Goal: Task Accomplishment & Management: Complete application form

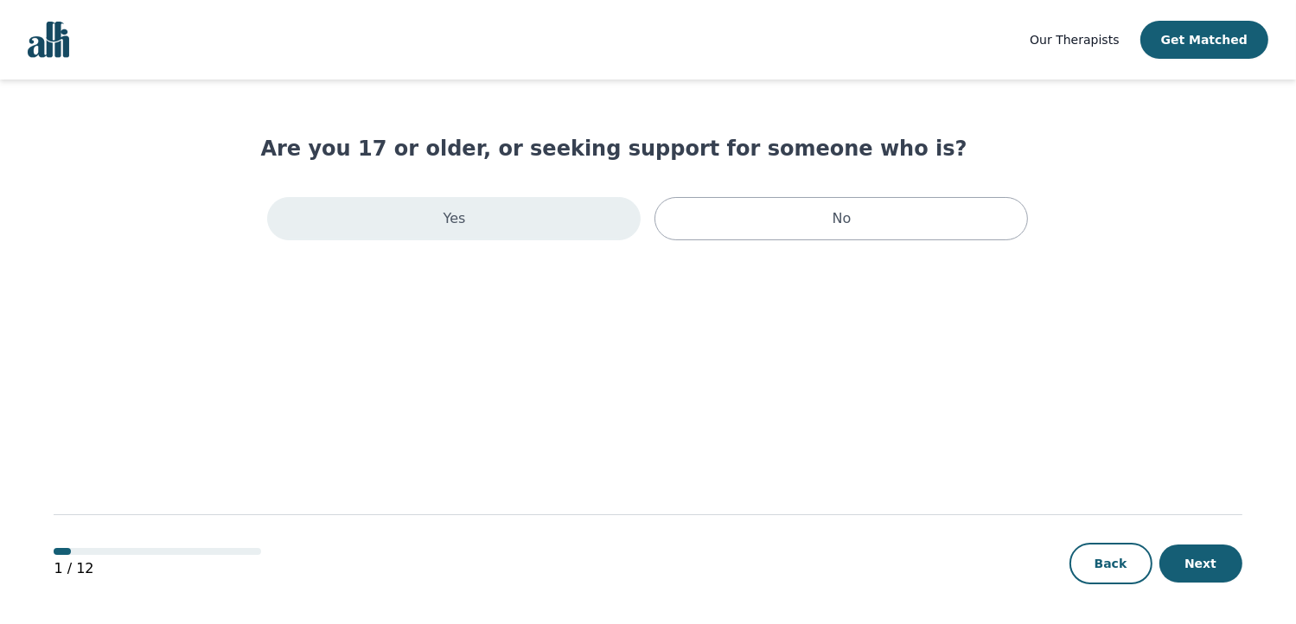
click at [493, 223] on div "Yes" at bounding box center [454, 218] width 374 height 43
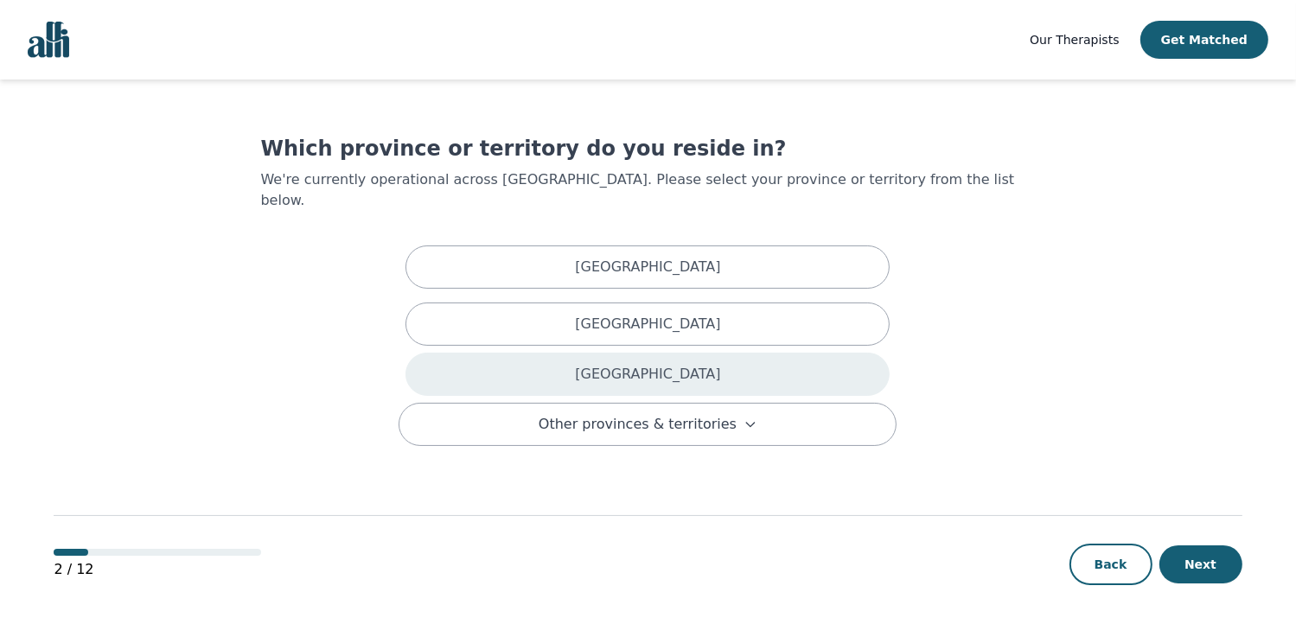
click at [617, 353] on div "[GEOGRAPHIC_DATA]" at bounding box center [648, 374] width 484 height 43
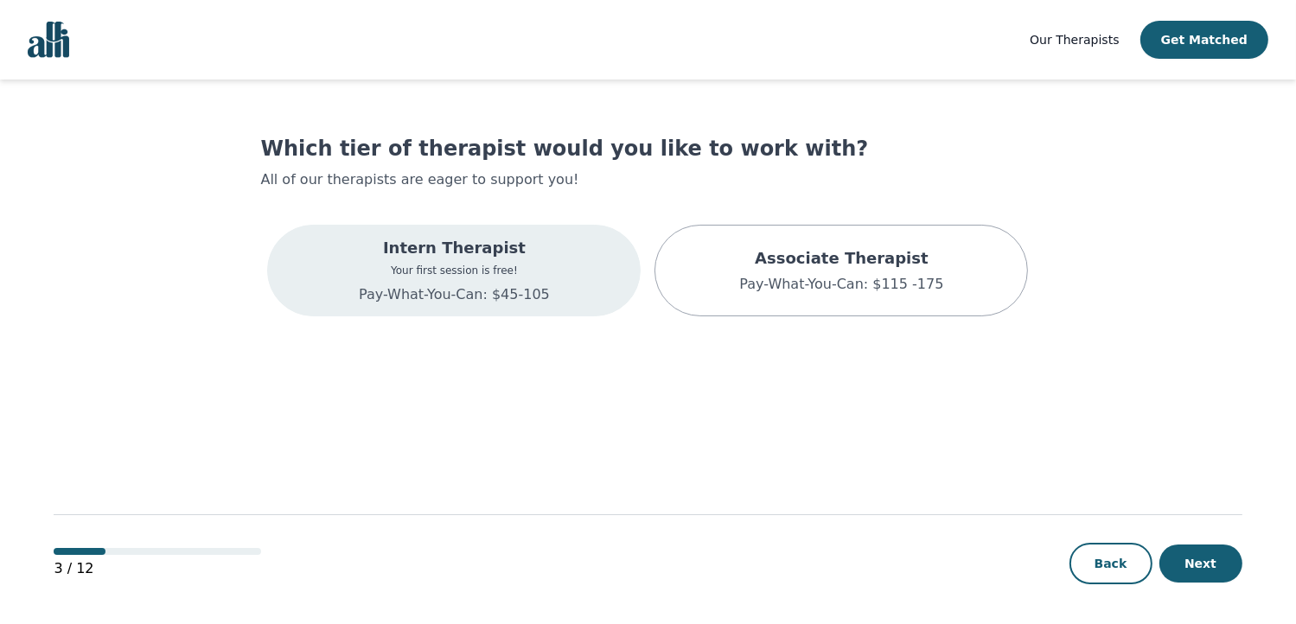
click at [501, 300] on p "Pay-What-You-Can: $45-105" at bounding box center [454, 295] width 191 height 21
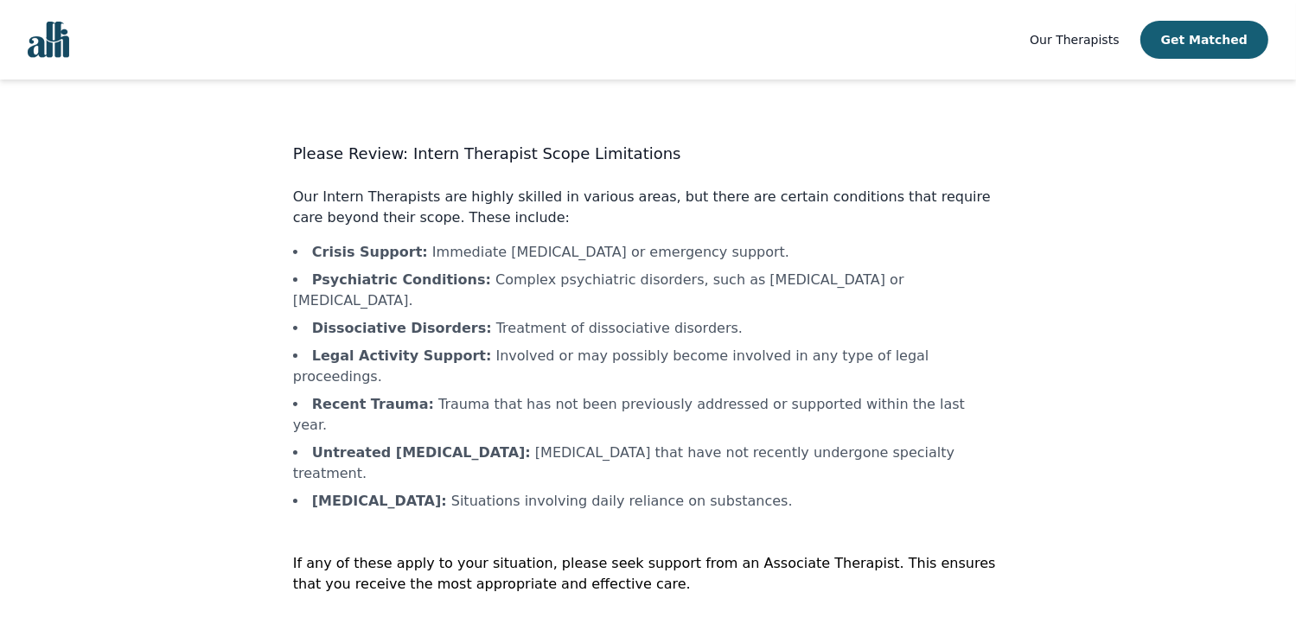
scroll to position [2, 0]
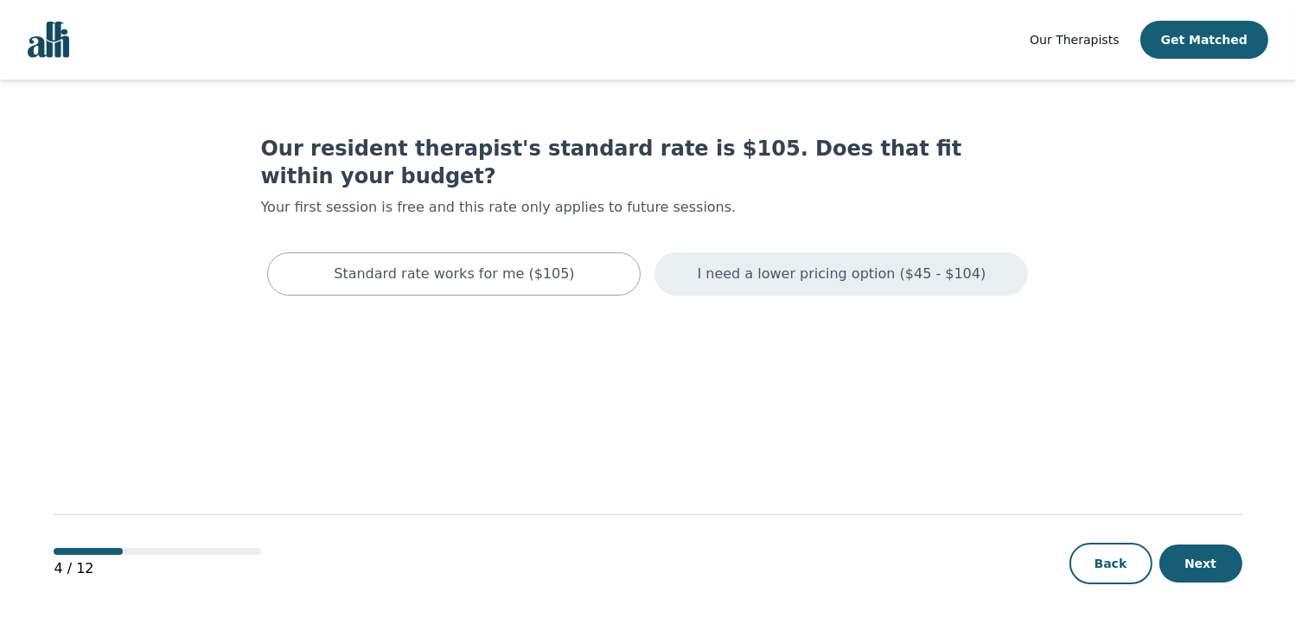
click at [816, 264] on p "I need a lower pricing option ($45 - $104)" at bounding box center [842, 274] width 289 height 21
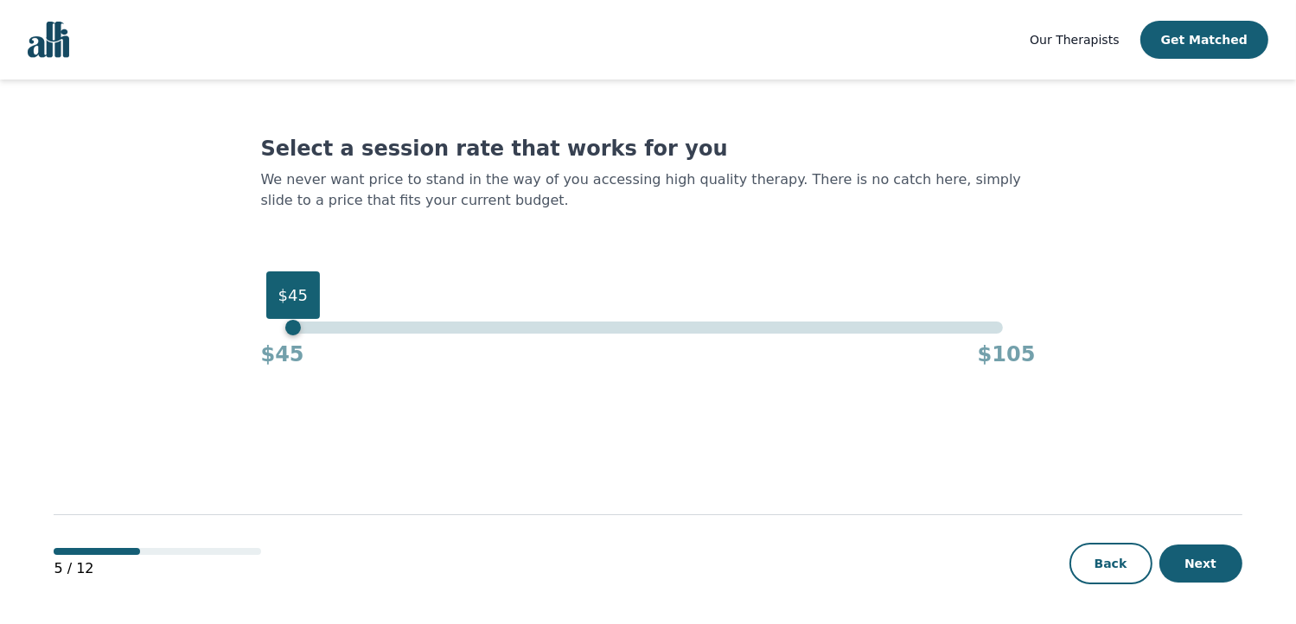
drag, startPoint x: 1007, startPoint y: 326, endPoint x: 183, endPoint y: 467, distance: 835.2
click at [183, 467] on main "Select a session rate that works for you We never want price to stand in the wa…" at bounding box center [648, 353] width 1188 height 547
click at [1218, 547] on button "Next" at bounding box center [1201, 564] width 83 height 38
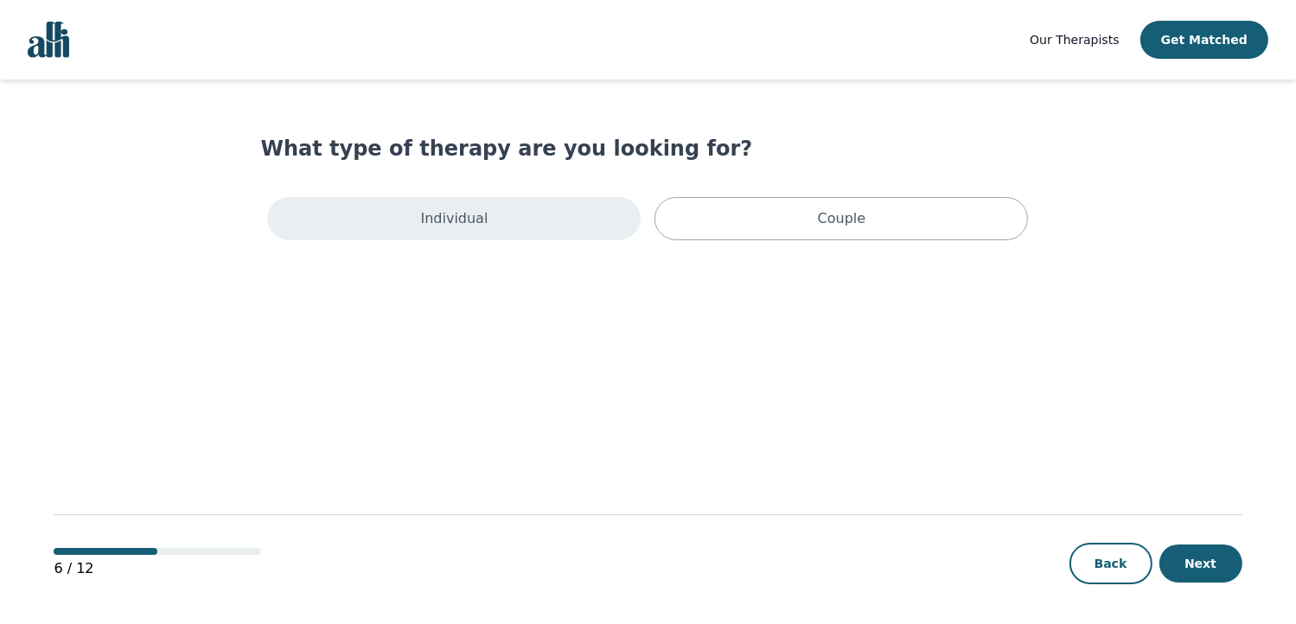
click at [571, 217] on div "Individual" at bounding box center [454, 218] width 374 height 43
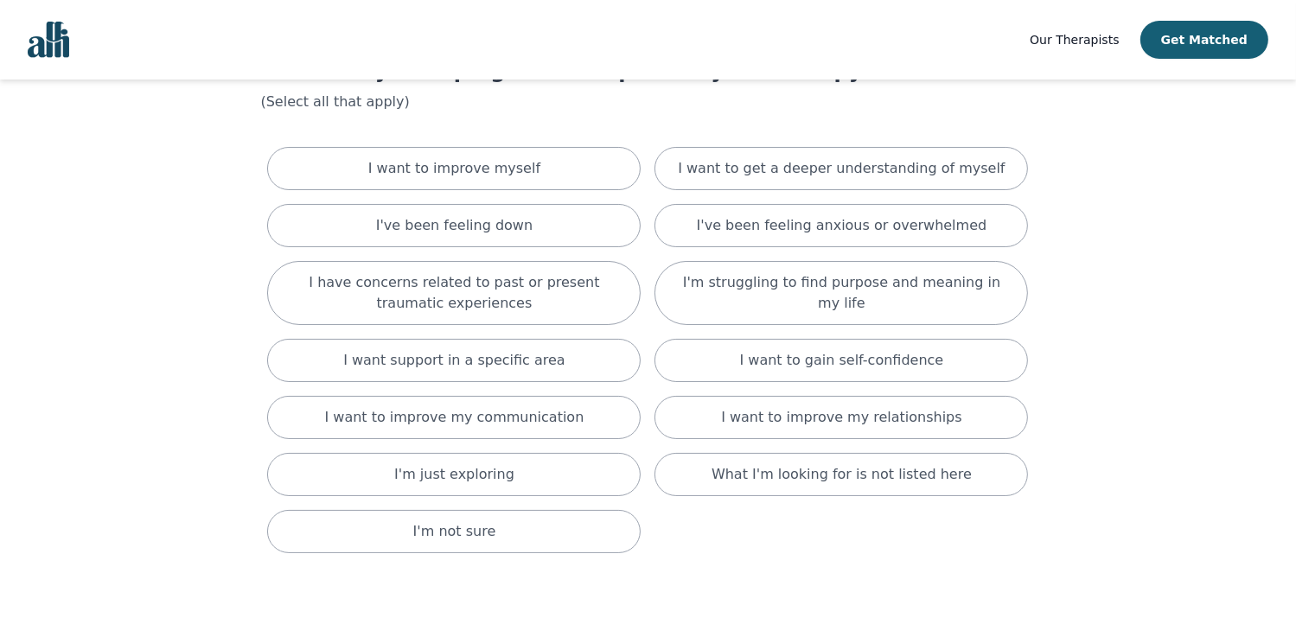
scroll to position [74, 0]
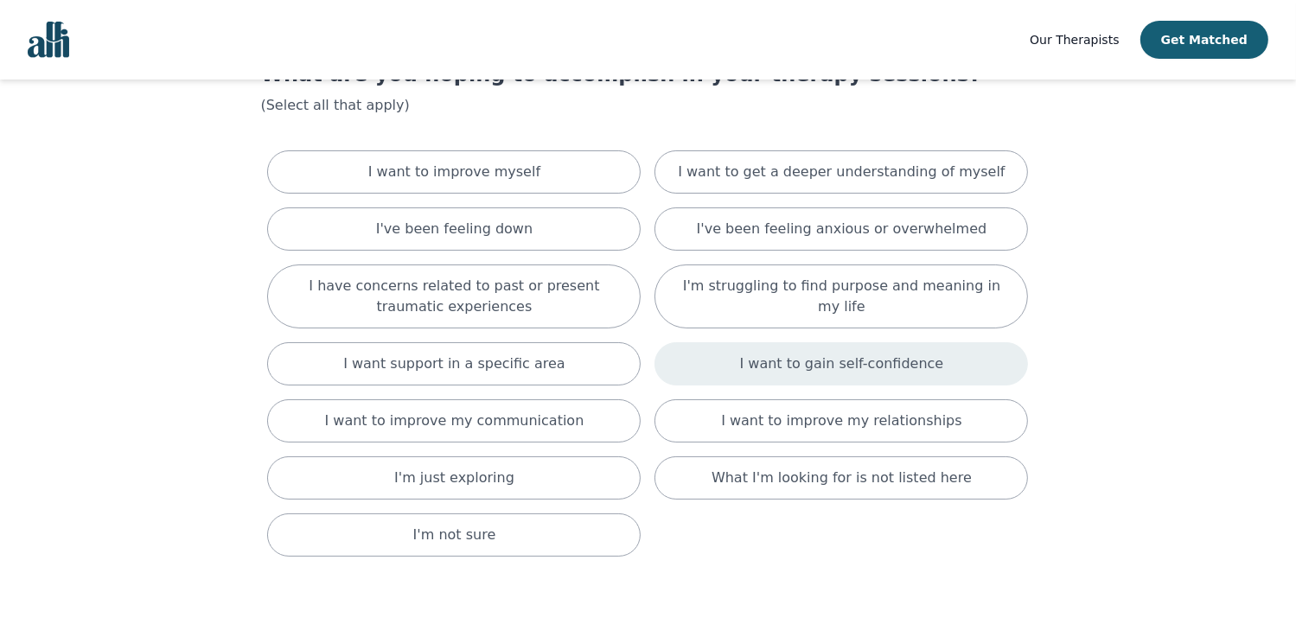
click at [789, 372] on p "I want to gain self-confidence" at bounding box center [842, 364] width 204 height 21
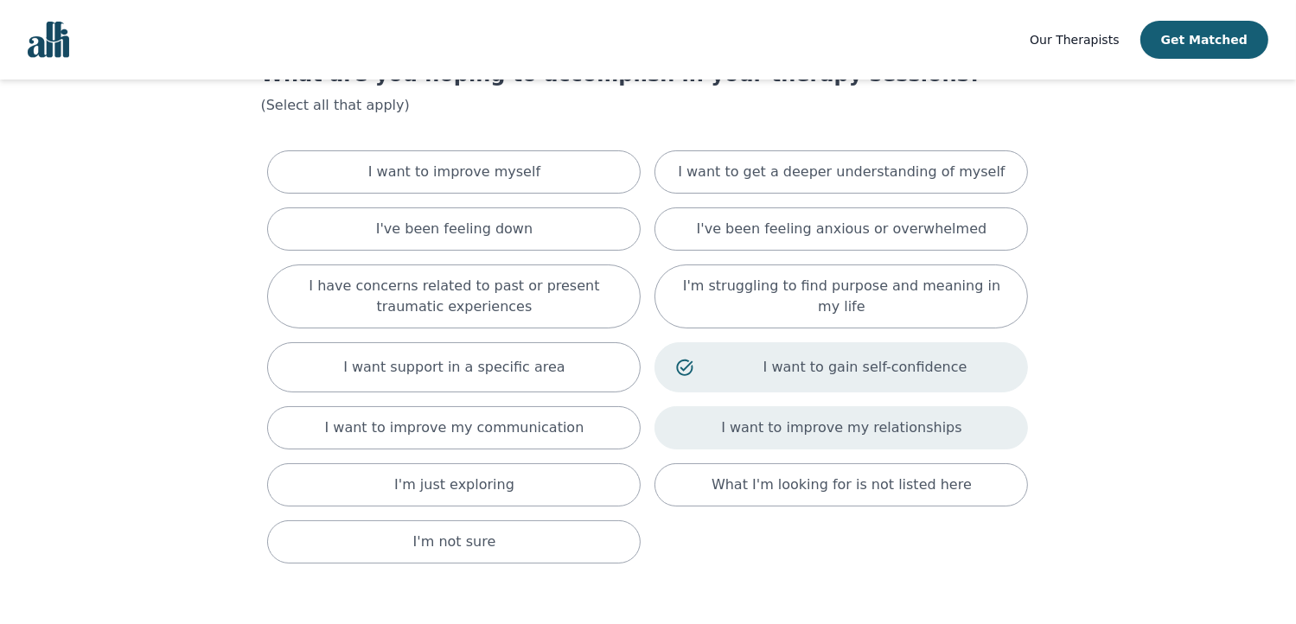
click at [738, 425] on div "I want to improve my relationships" at bounding box center [842, 427] width 374 height 43
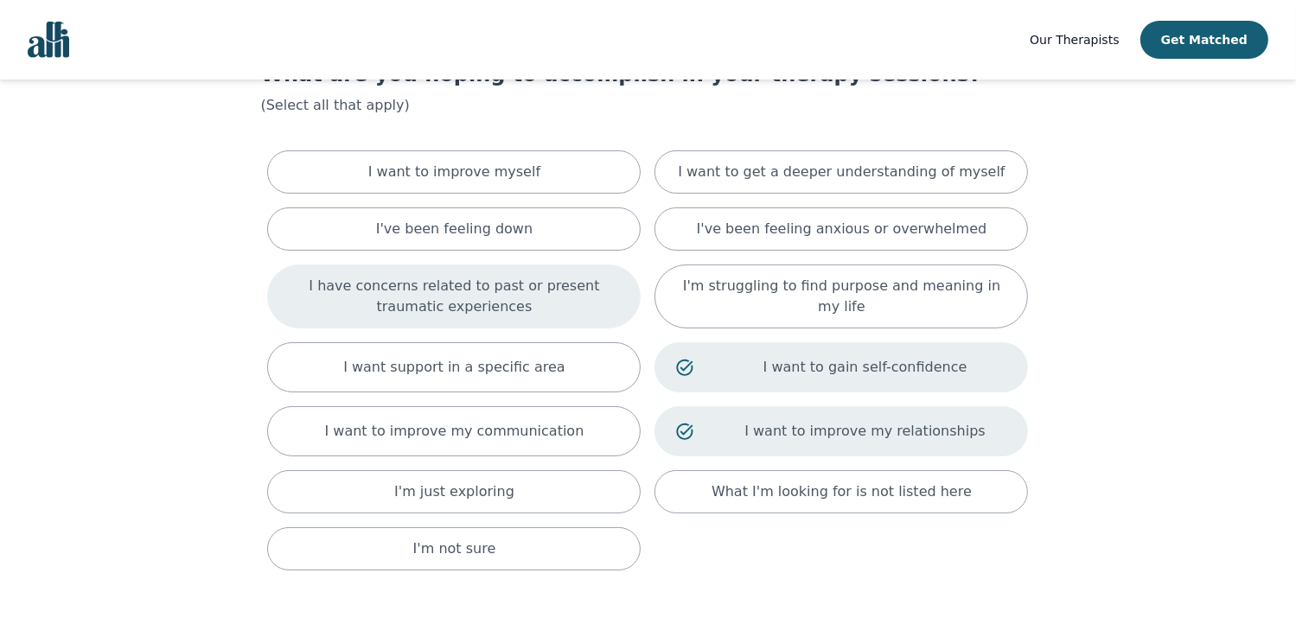
click at [527, 295] on p "I have concerns related to past or present traumatic experiences" at bounding box center [454, 297] width 330 height 42
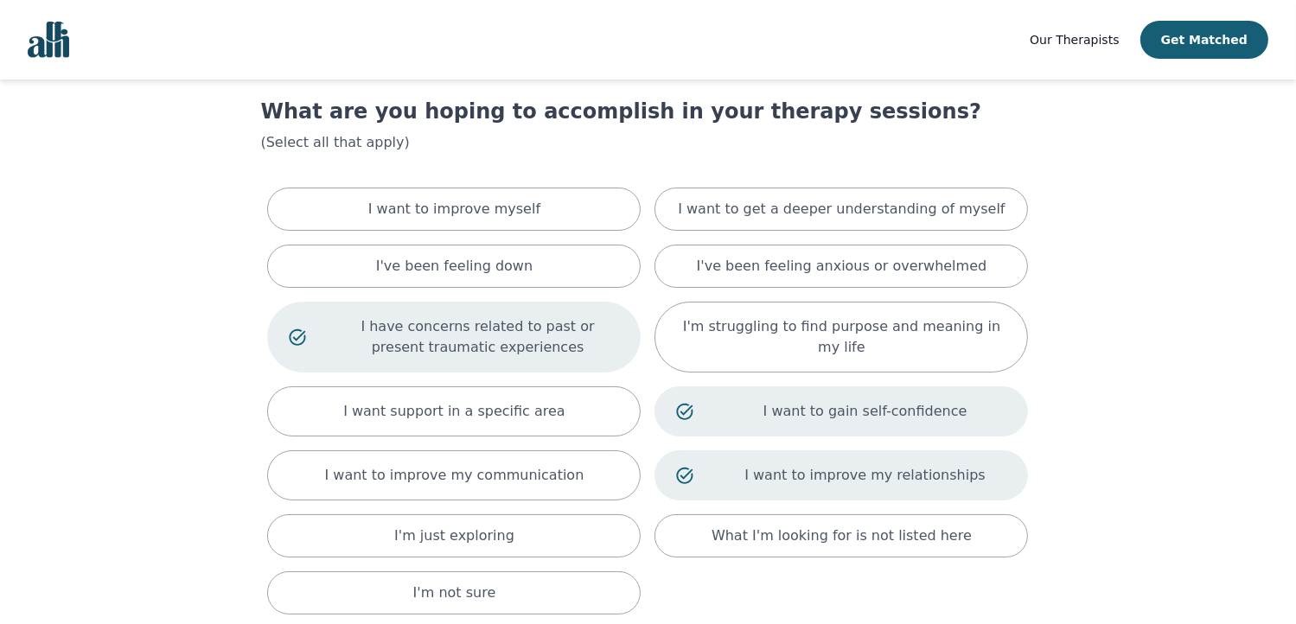
scroll to position [22, 0]
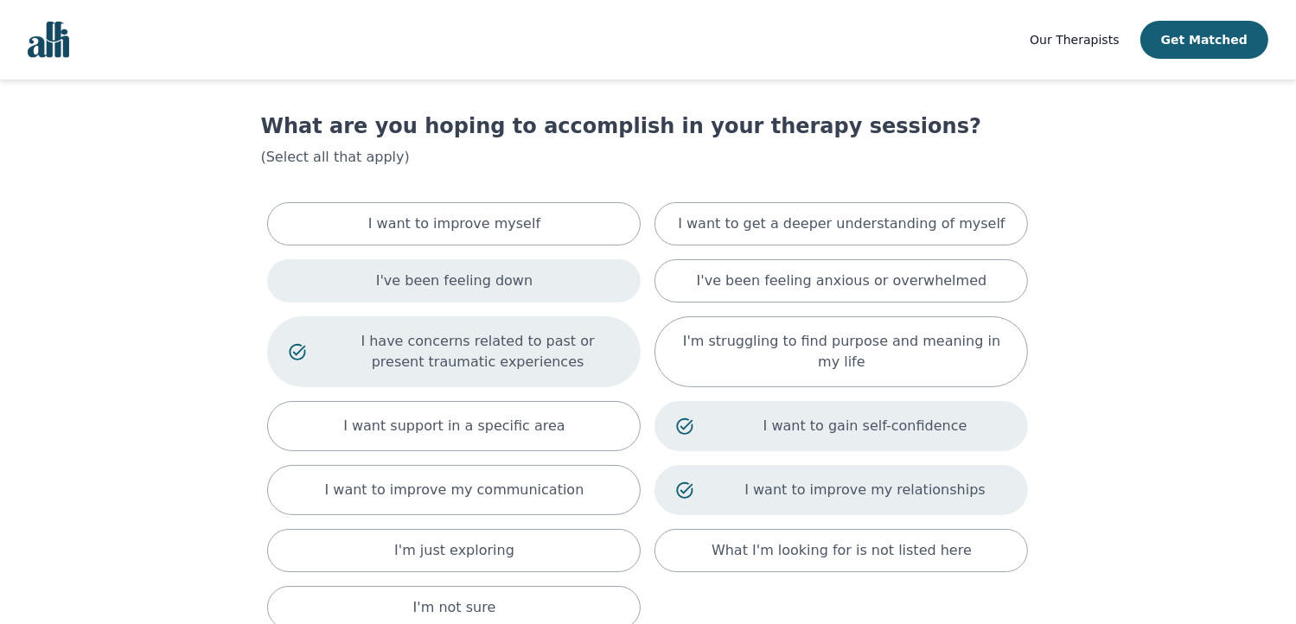
click at [500, 288] on p "I've been feeling down" at bounding box center [454, 281] width 157 height 21
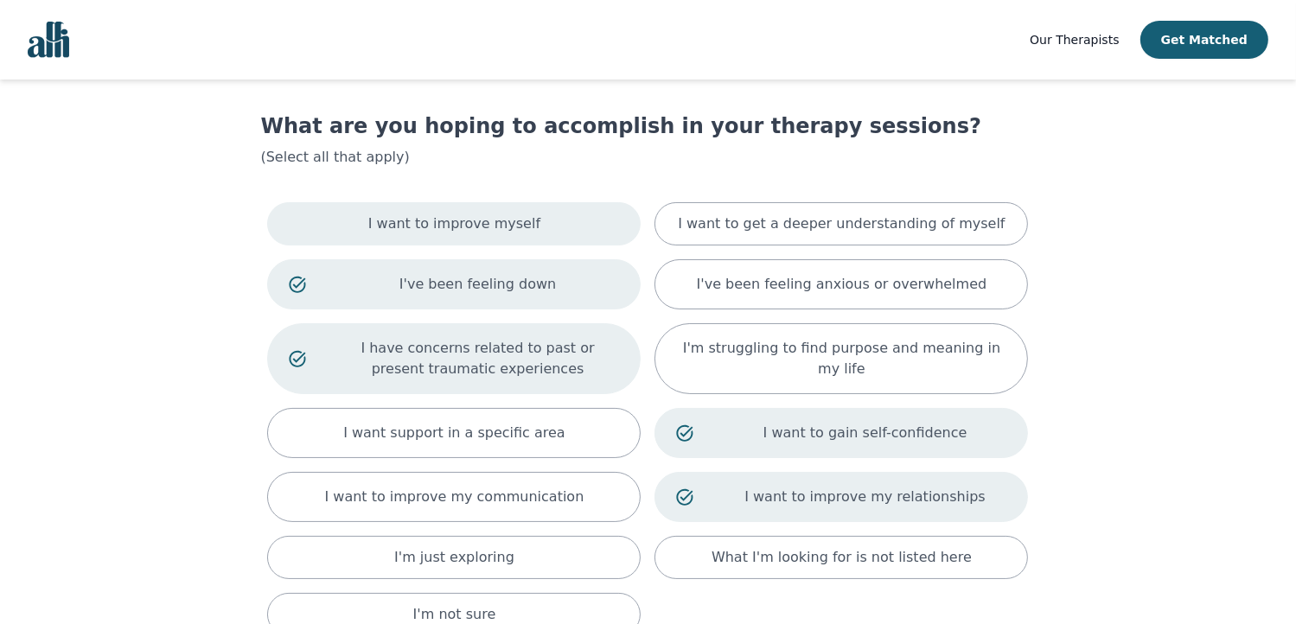
click at [522, 235] on div "I want to improve myself" at bounding box center [454, 223] width 374 height 43
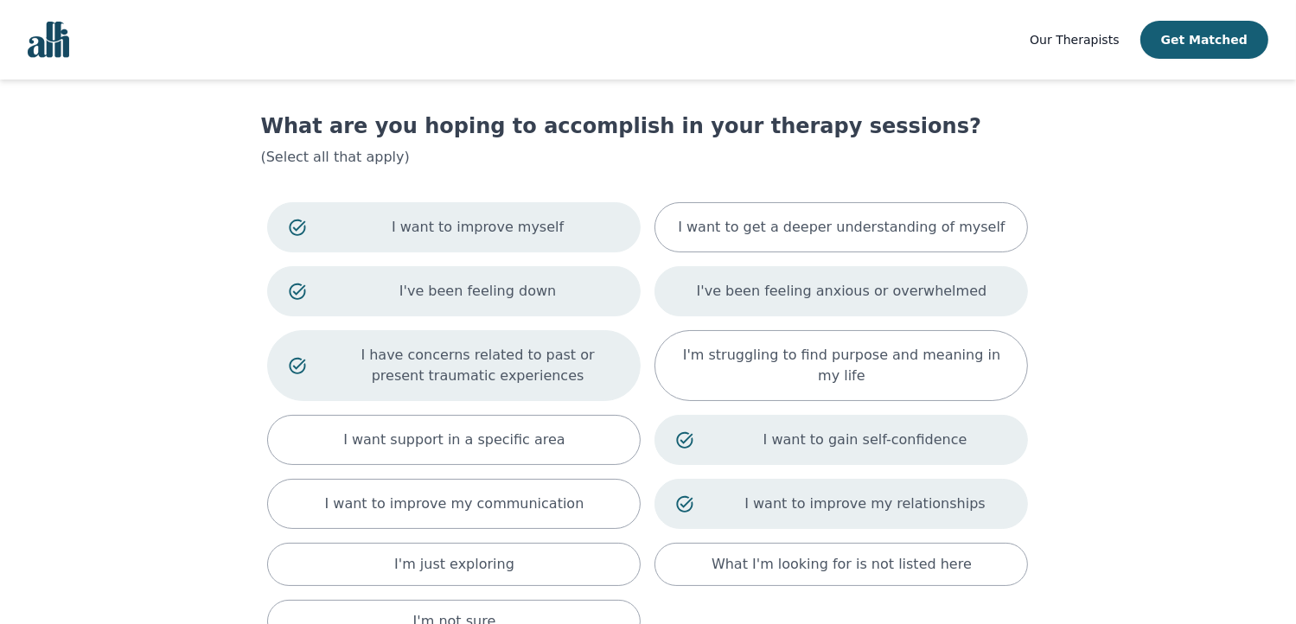
click at [806, 305] on div "I've been feeling anxious or overwhelmed" at bounding box center [842, 291] width 374 height 50
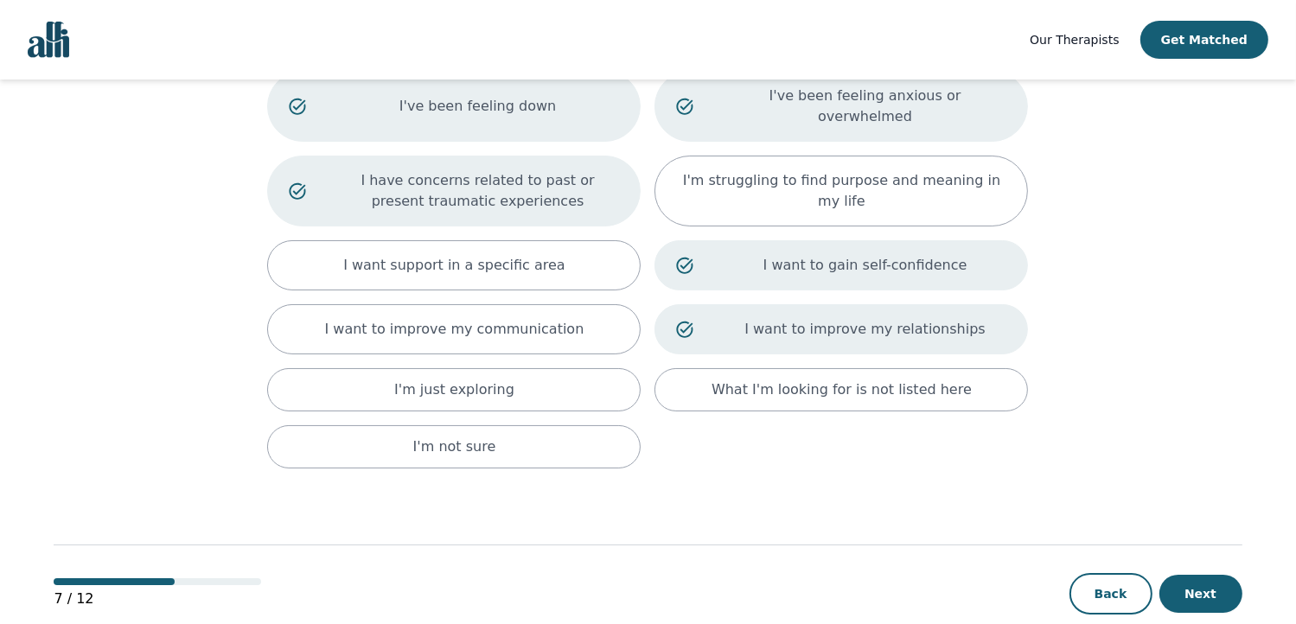
scroll to position [225, 0]
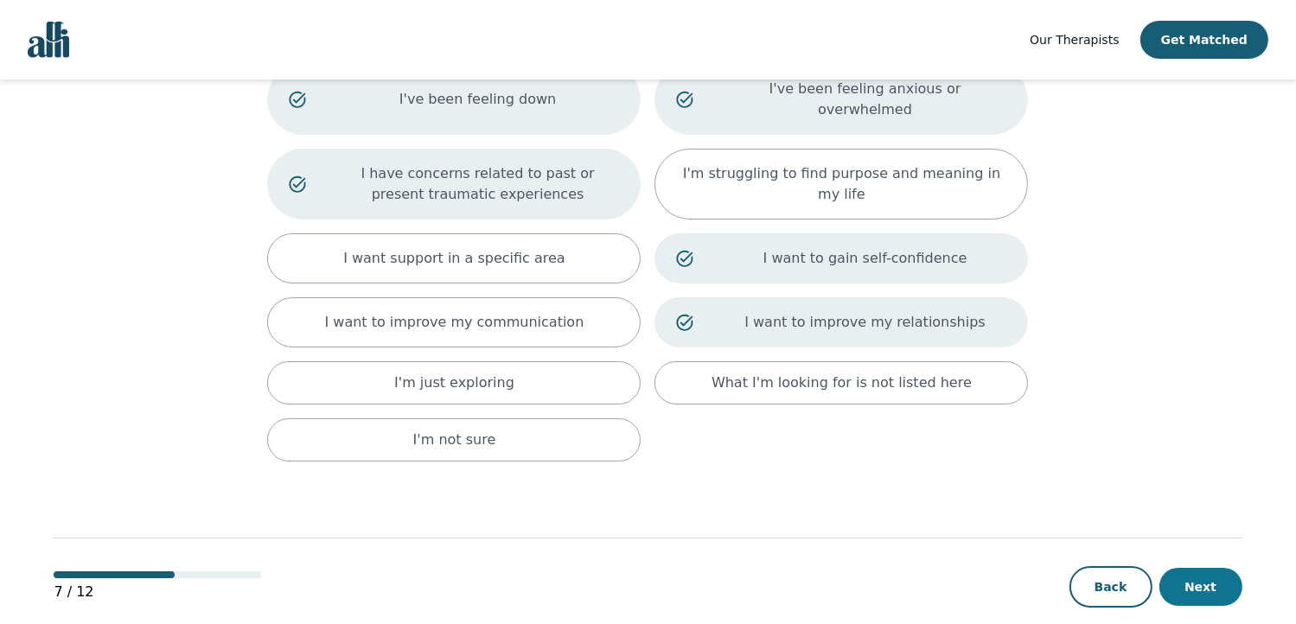
click at [1194, 568] on button "Next" at bounding box center [1201, 587] width 83 height 38
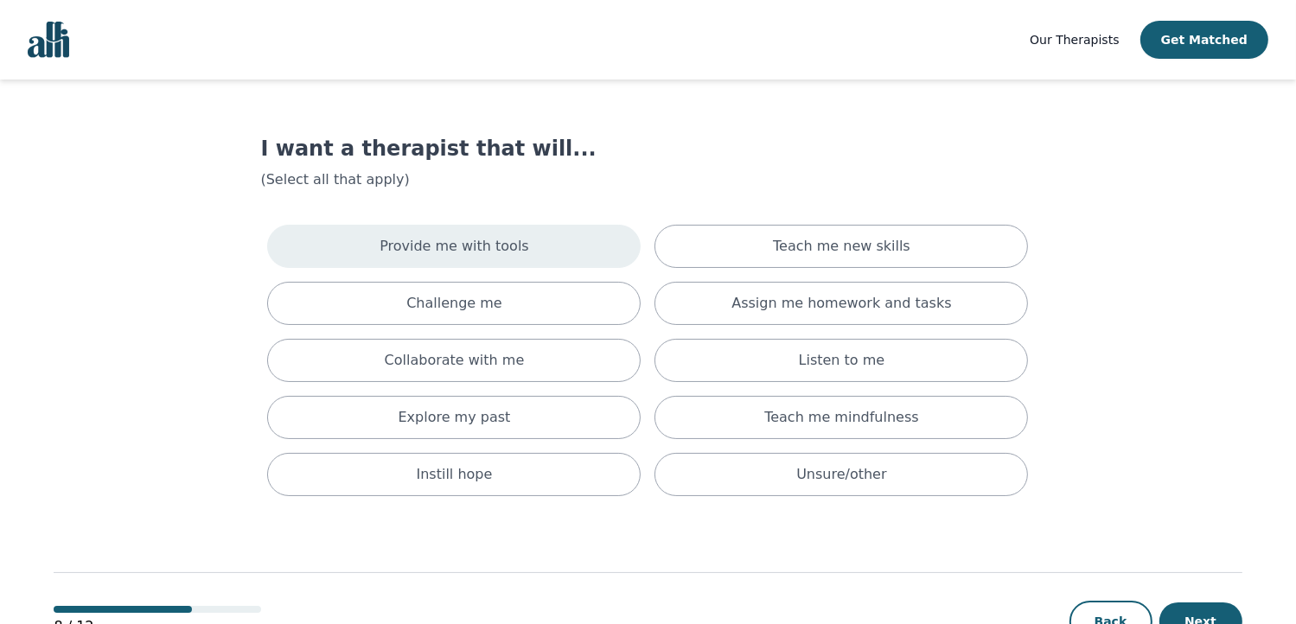
click at [565, 245] on div "Provide me with tools" at bounding box center [454, 246] width 374 height 43
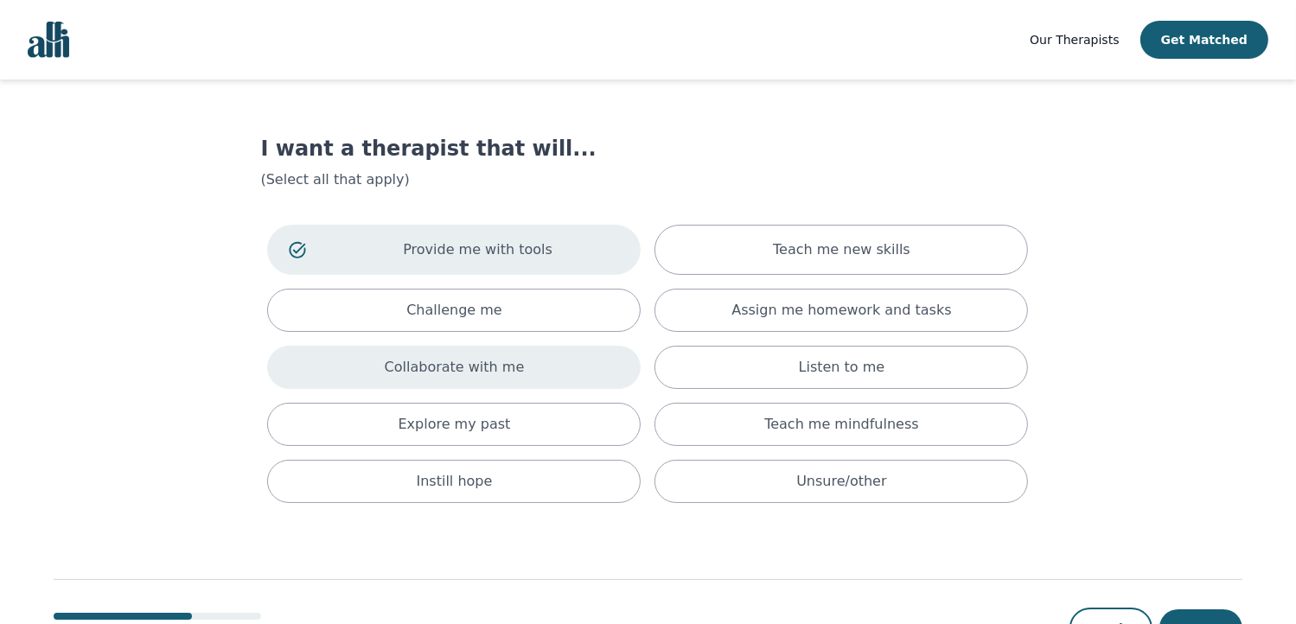
click at [521, 371] on div "Collaborate with me" at bounding box center [454, 367] width 374 height 43
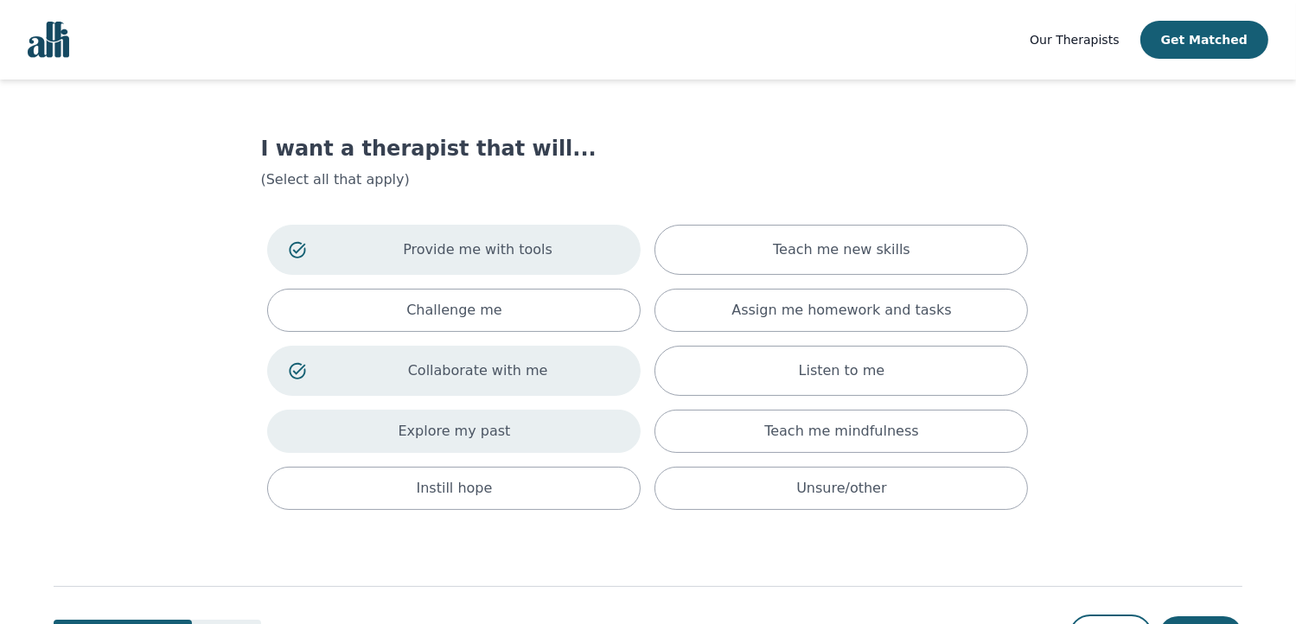
click at [507, 432] on div "Explore my past" at bounding box center [454, 431] width 374 height 43
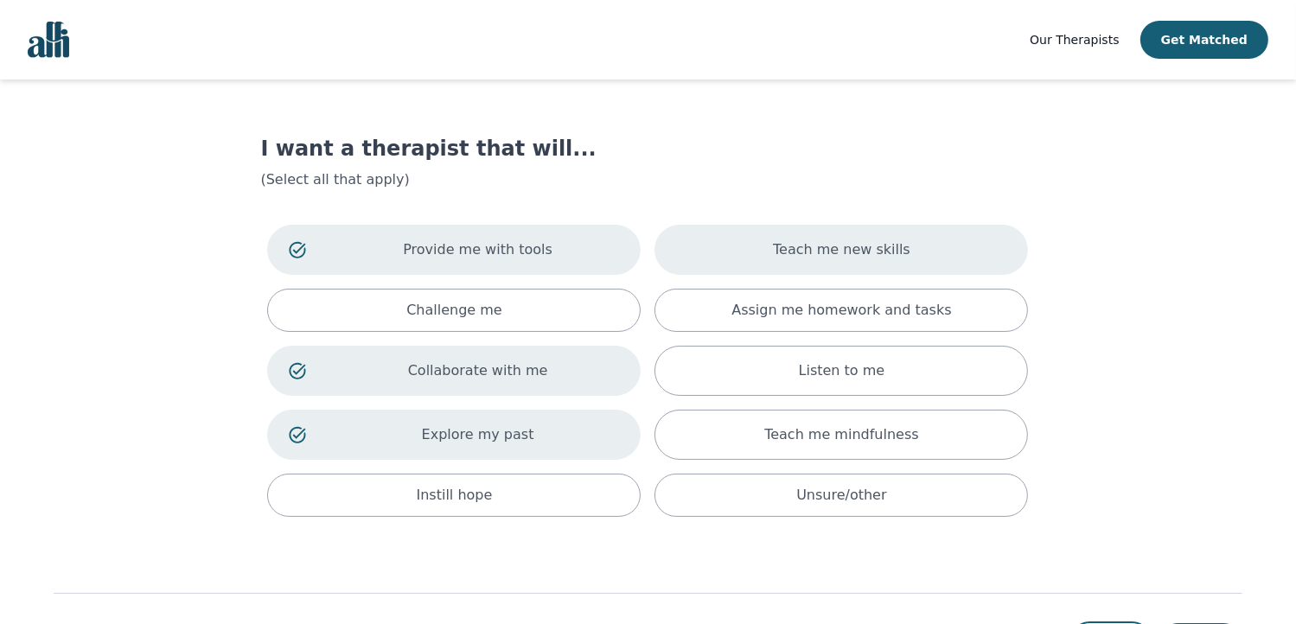
click at [842, 258] on p "Teach me new skills" at bounding box center [841, 250] width 137 height 21
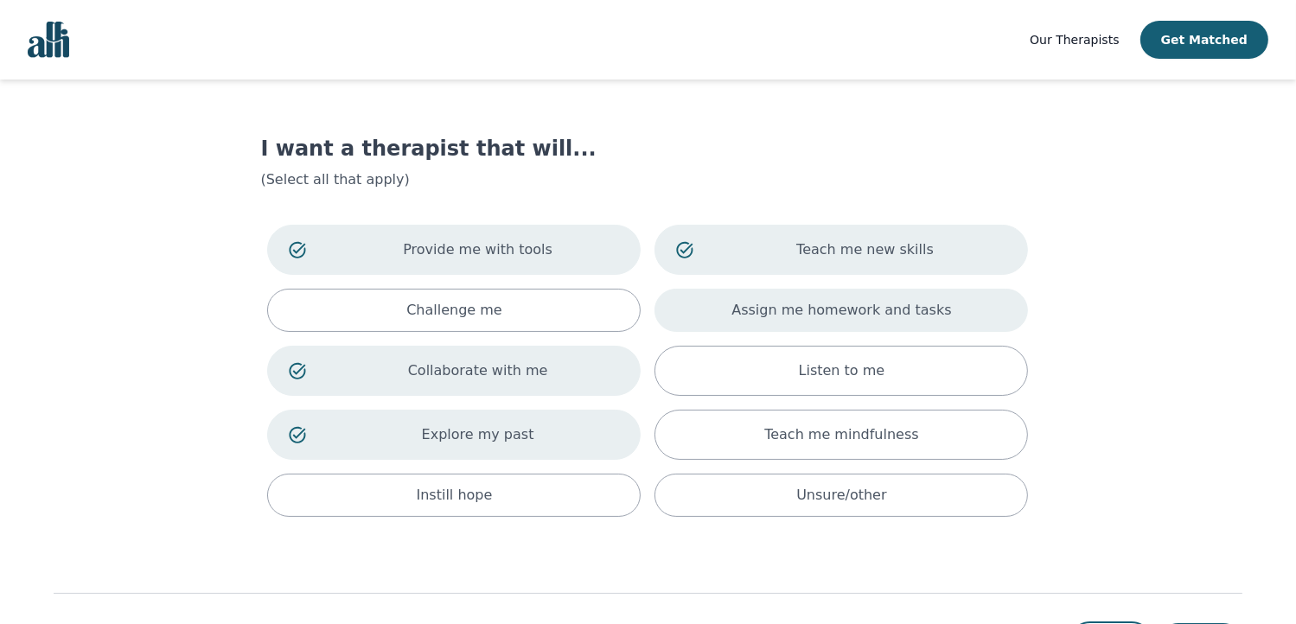
click at [827, 316] on p "Assign me homework and tasks" at bounding box center [842, 310] width 220 height 21
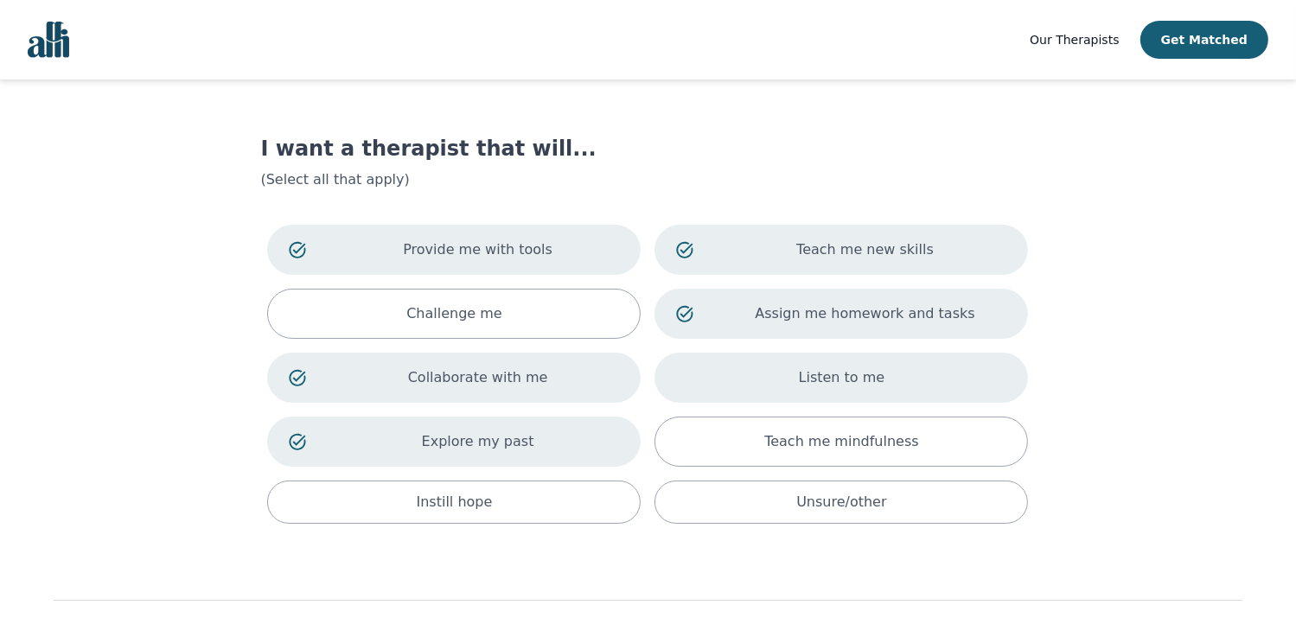
click at [873, 384] on p "Listen to me" at bounding box center [842, 378] width 86 height 21
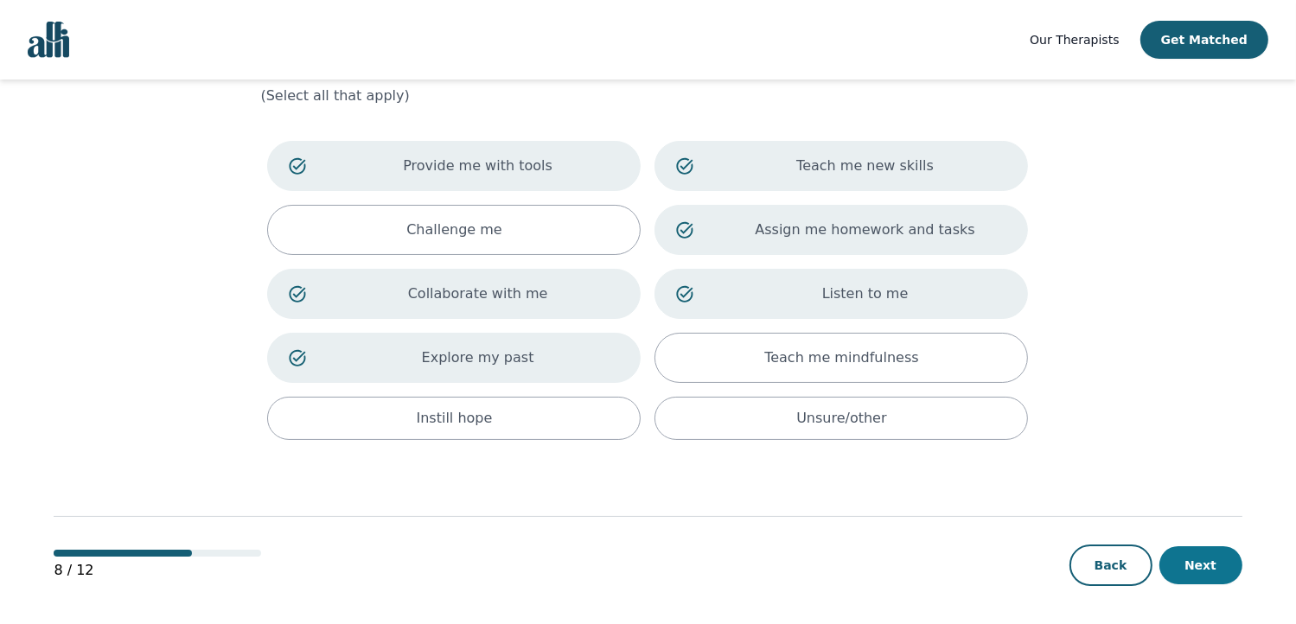
click at [1211, 572] on button "Next" at bounding box center [1201, 566] width 83 height 38
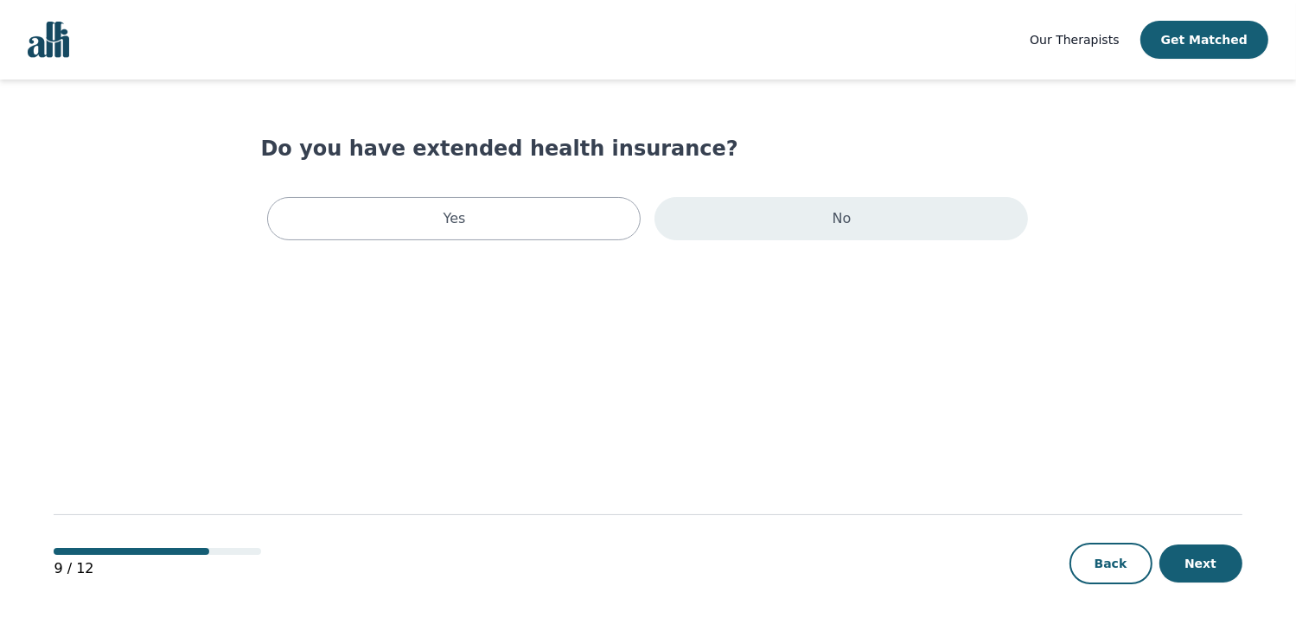
click at [847, 219] on p "No" at bounding box center [842, 218] width 19 height 21
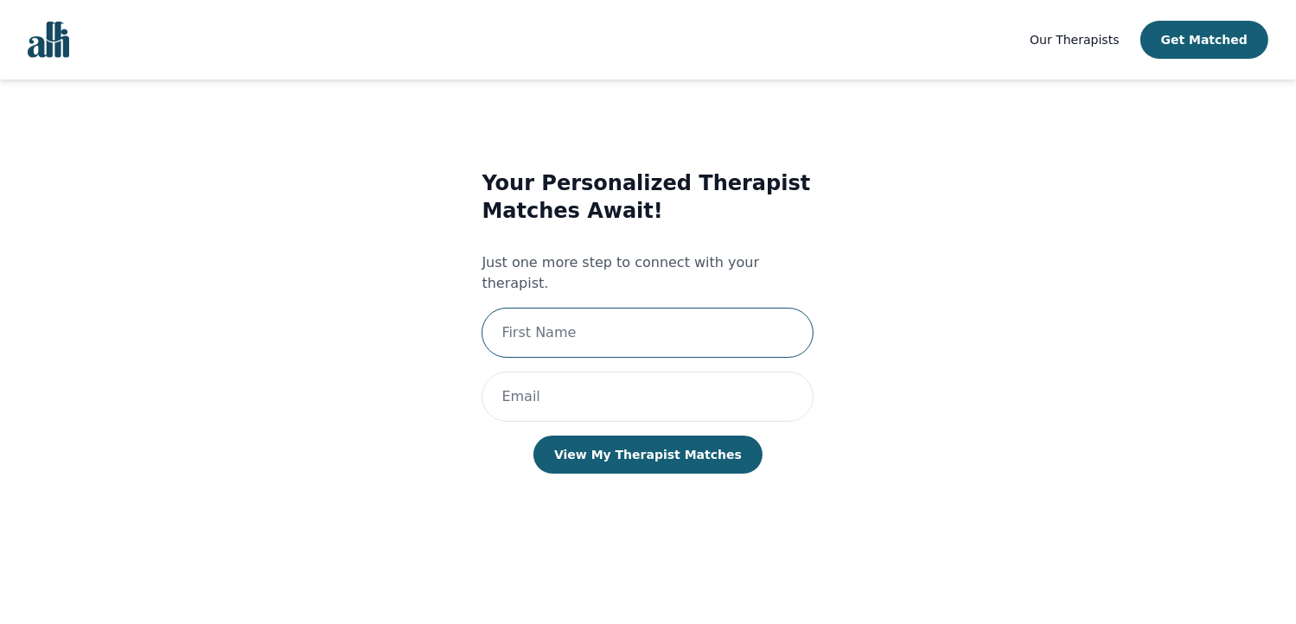
click at [767, 308] on input "text" at bounding box center [648, 333] width 332 height 50
type input "[PERSON_NAME]"
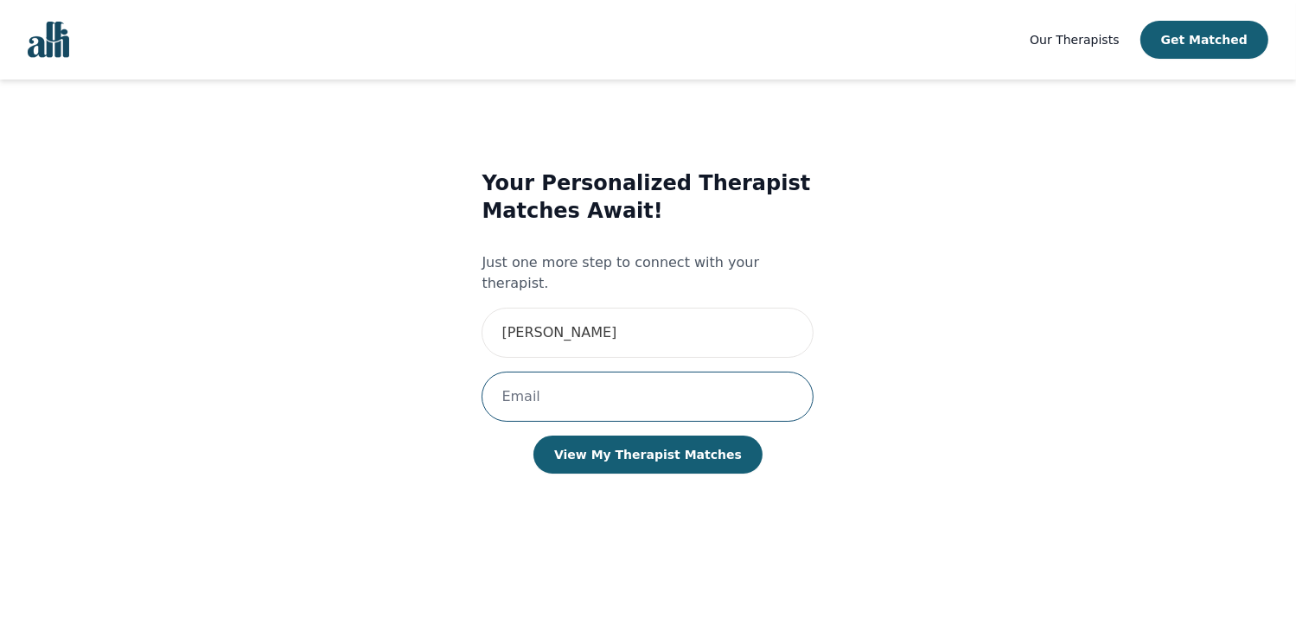
click at [604, 380] on input "email" at bounding box center [648, 397] width 332 height 50
type input "[EMAIL_ADDRESS][DOMAIN_NAME]"
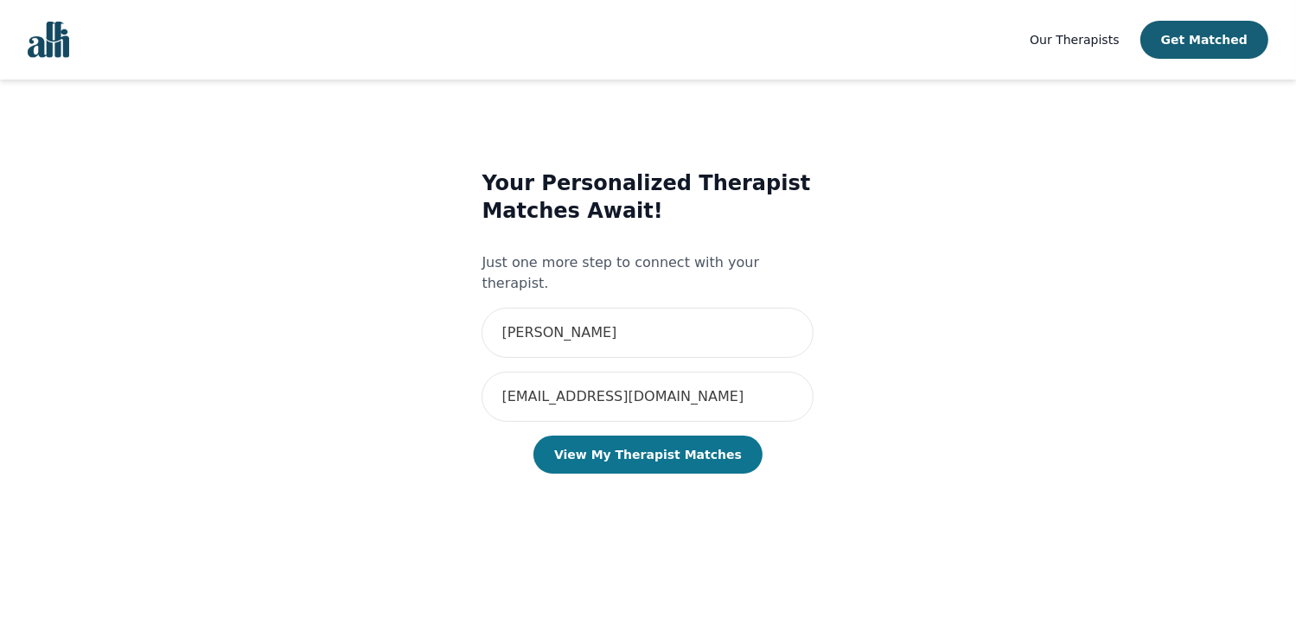
click at [662, 436] on button "View My Therapist Matches" at bounding box center [648, 455] width 229 height 38
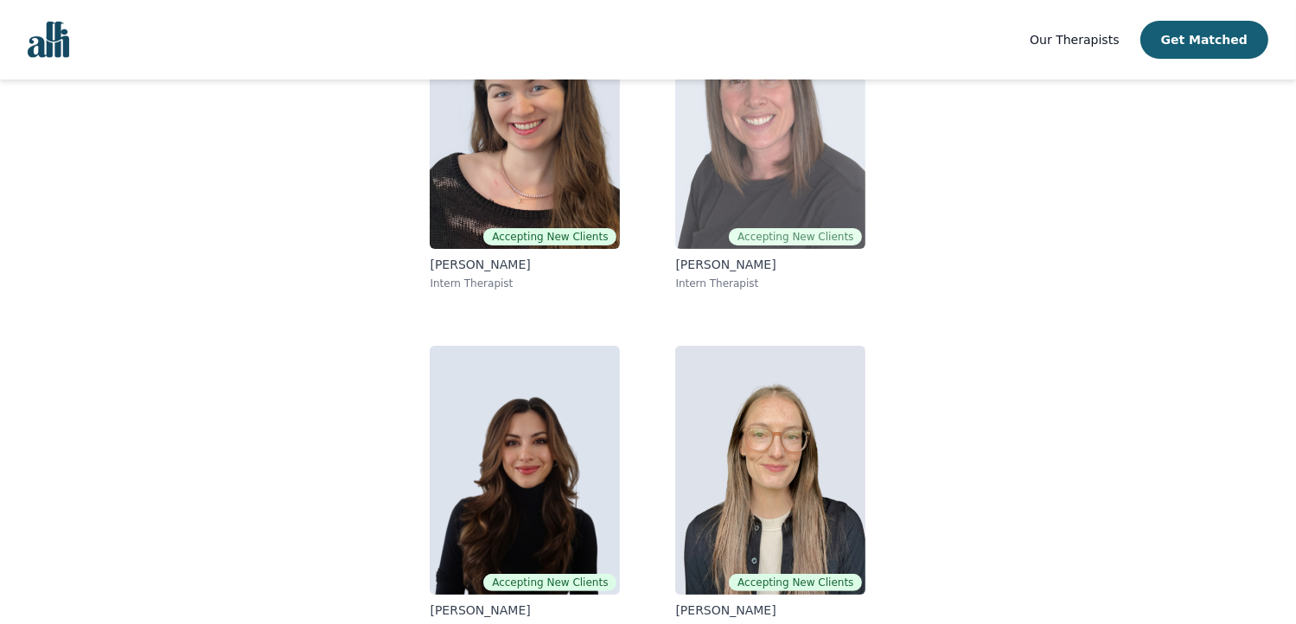
scroll to position [278, 0]
